Goal: Transaction & Acquisition: Download file/media

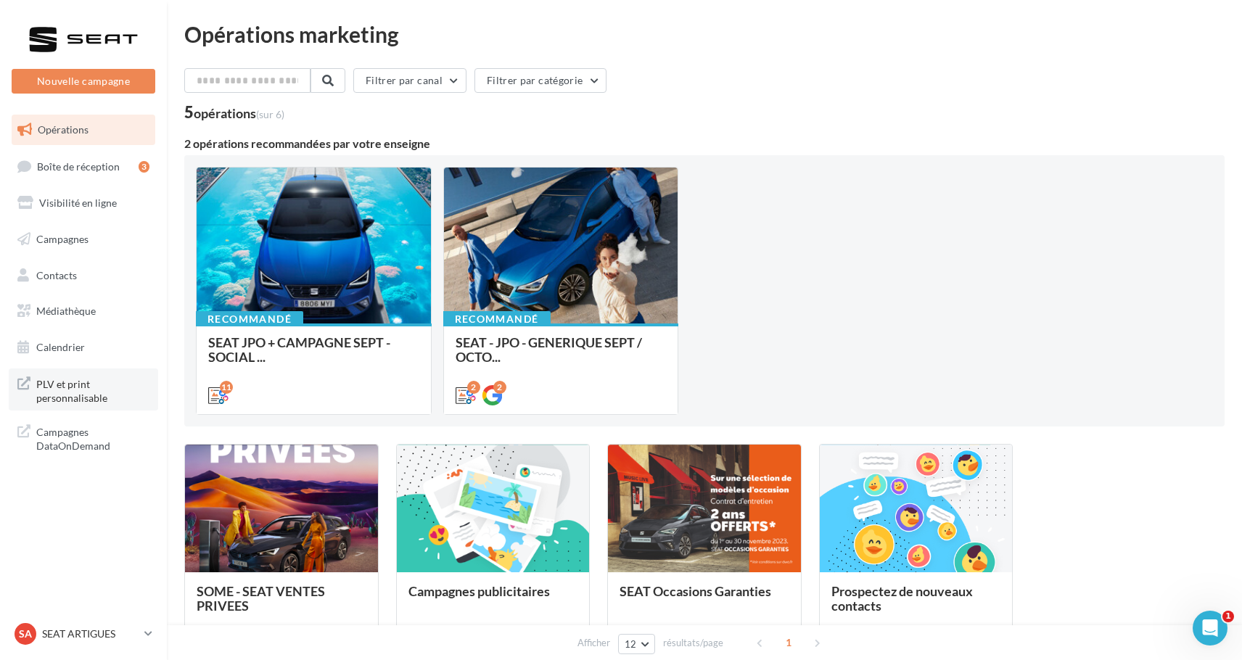
click at [89, 393] on span "PLV et print personnalisable" at bounding box center [92, 389] width 113 height 31
click at [63, 309] on span "Médiathèque" at bounding box center [65, 311] width 59 height 12
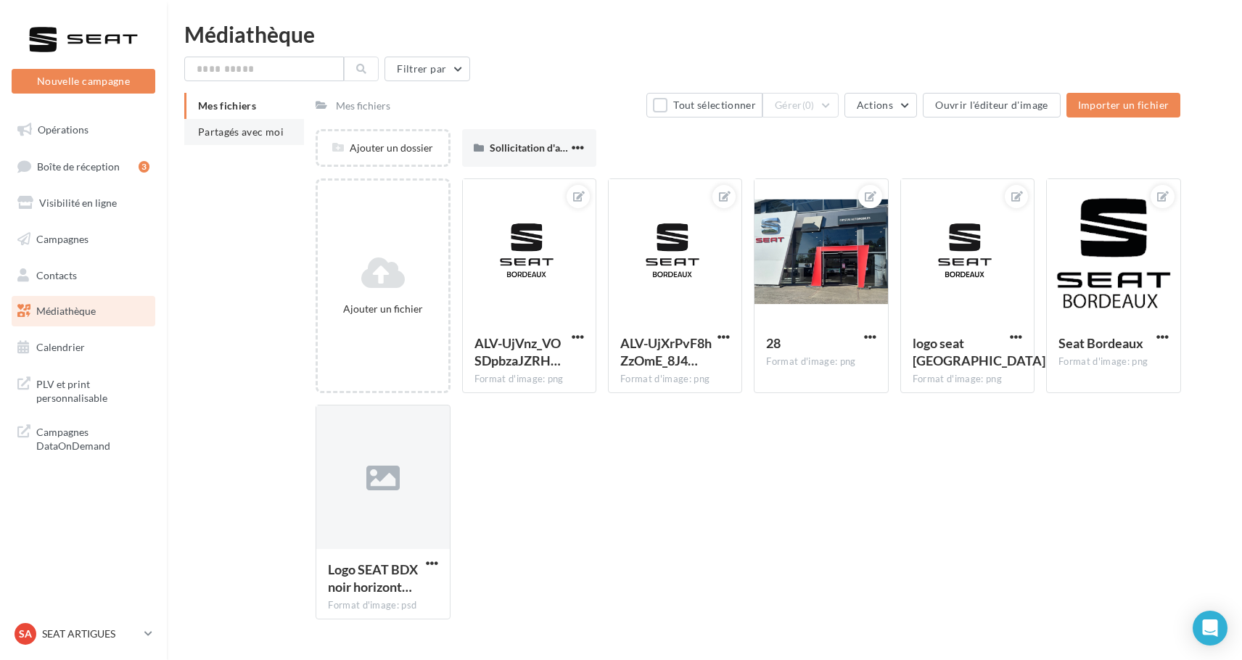
click at [256, 137] on span "Partagés avec moi" at bounding box center [241, 132] width 86 height 12
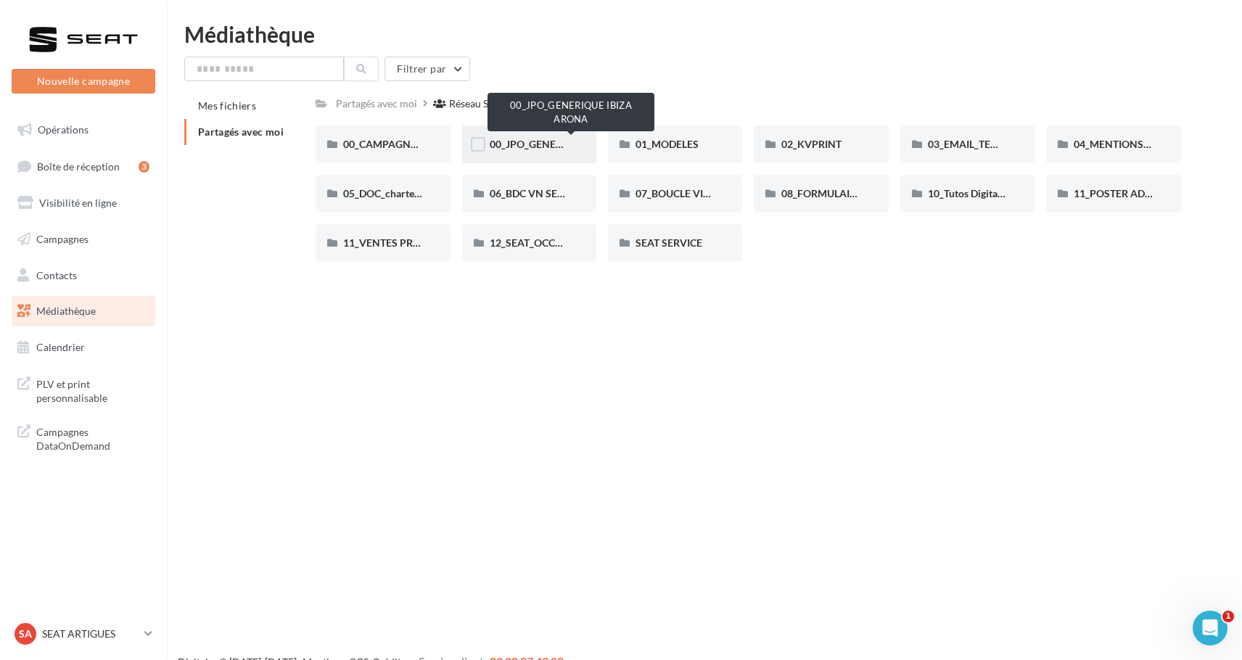
click at [539, 144] on span "00_JPO_GENERIQUE IBIZA ARONA" at bounding box center [572, 144] width 164 height 12
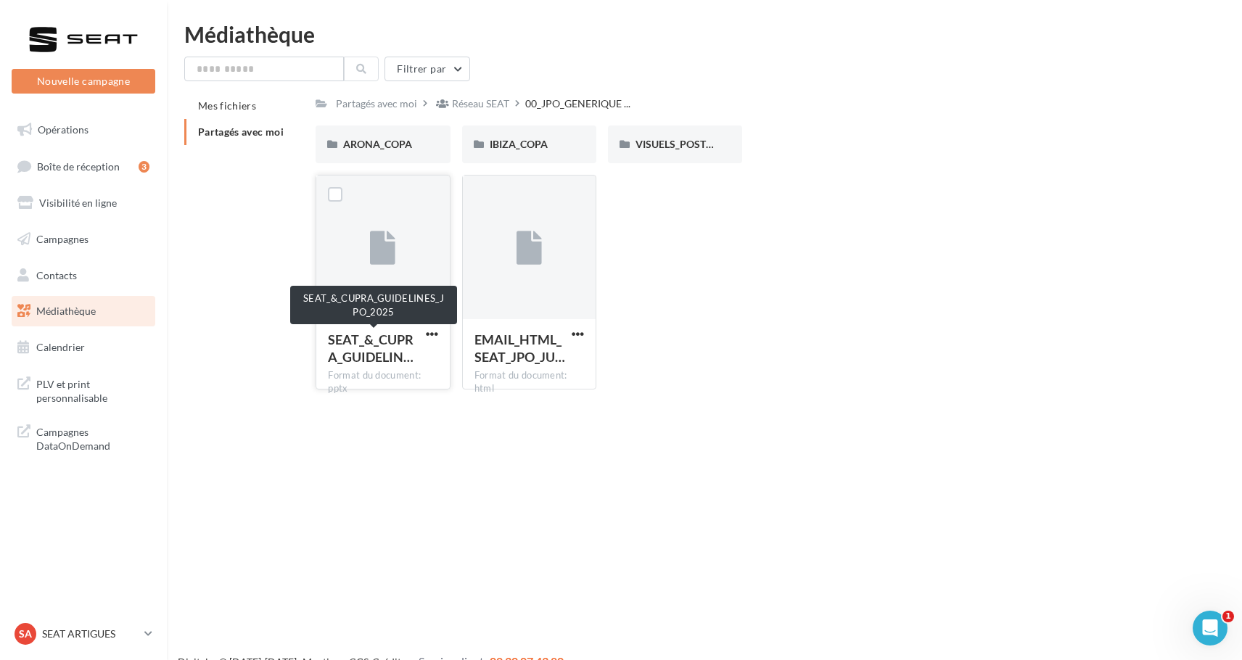
click at [394, 346] on span "SEAT_&_CUPRA_GUIDELIN…" at bounding box center [371, 348] width 86 height 33
click at [435, 335] on span "button" at bounding box center [432, 334] width 12 height 12
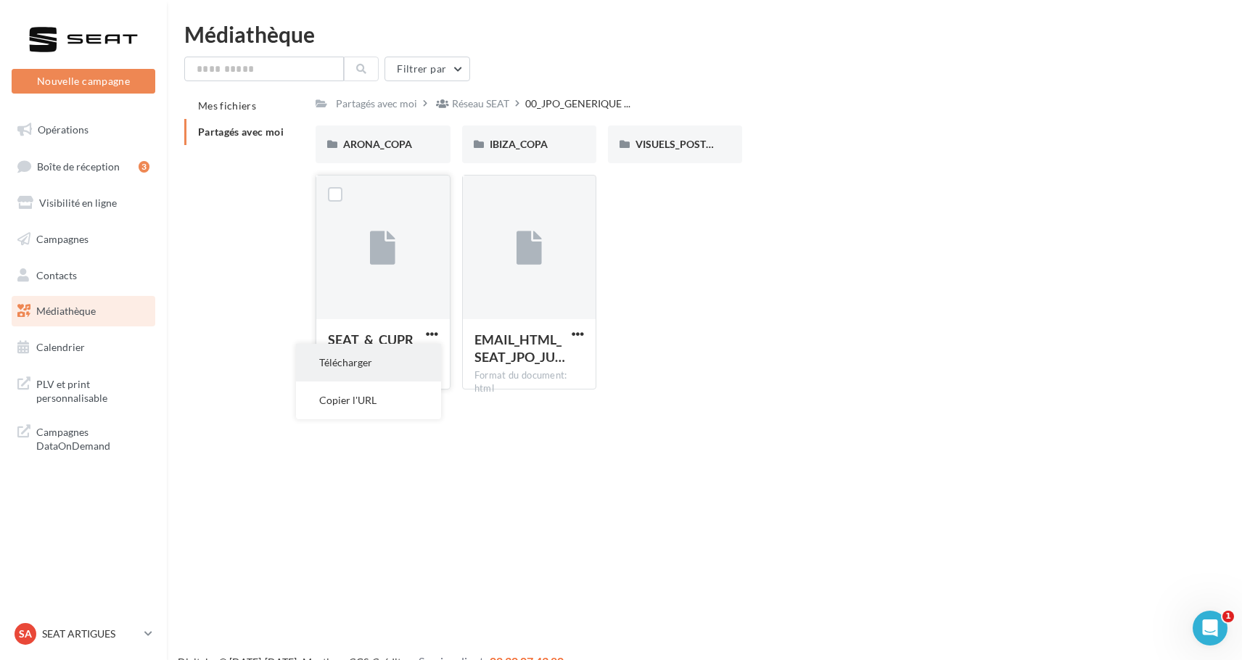
click at [425, 360] on button "Télécharger" at bounding box center [368, 363] width 145 height 38
